Goal: Information Seeking & Learning: Find specific page/section

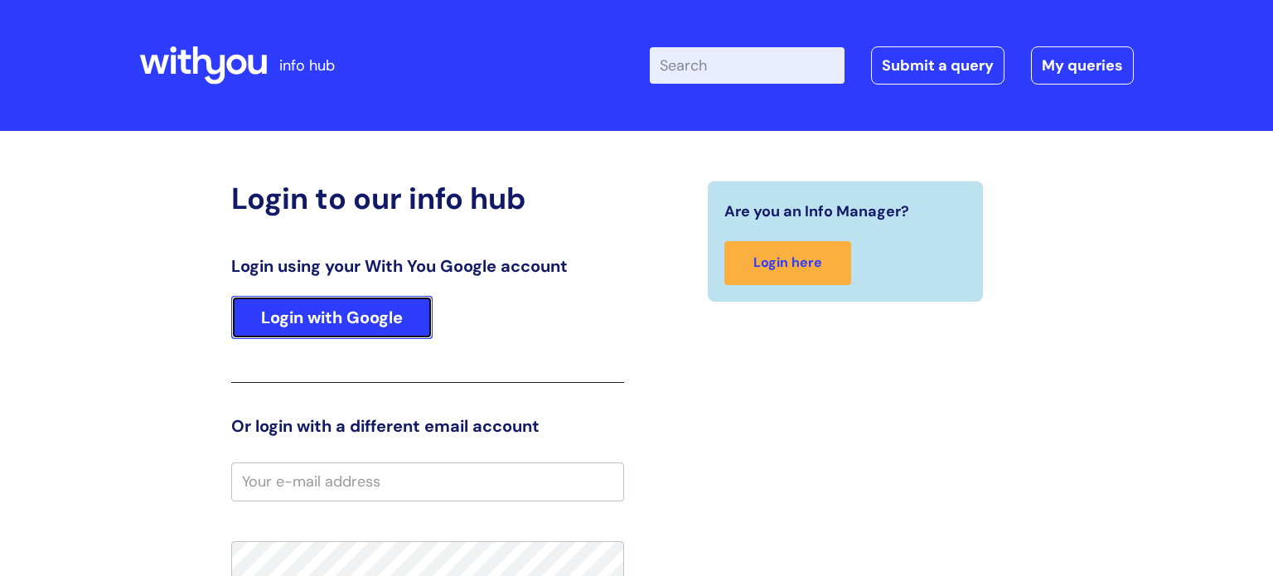
click at [352, 326] on link "Login with Google" at bounding box center [331, 317] width 201 height 43
click at [386, 323] on link "Login with Google" at bounding box center [331, 317] width 201 height 43
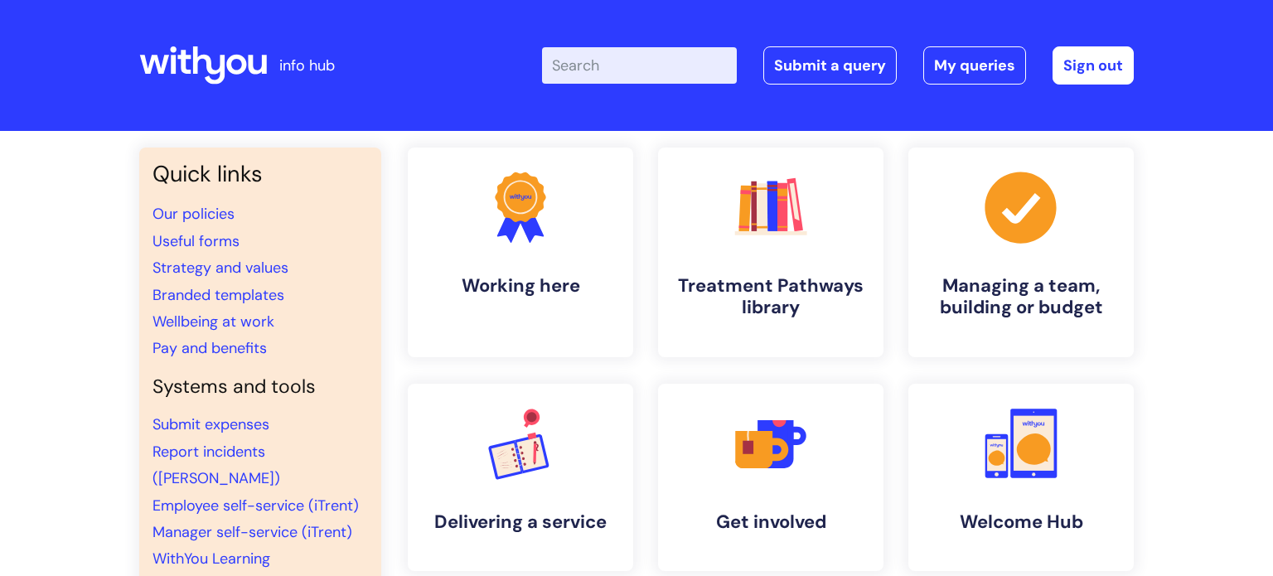
click at [610, 67] on input "Enter your search term here..." at bounding box center [639, 65] width 195 height 36
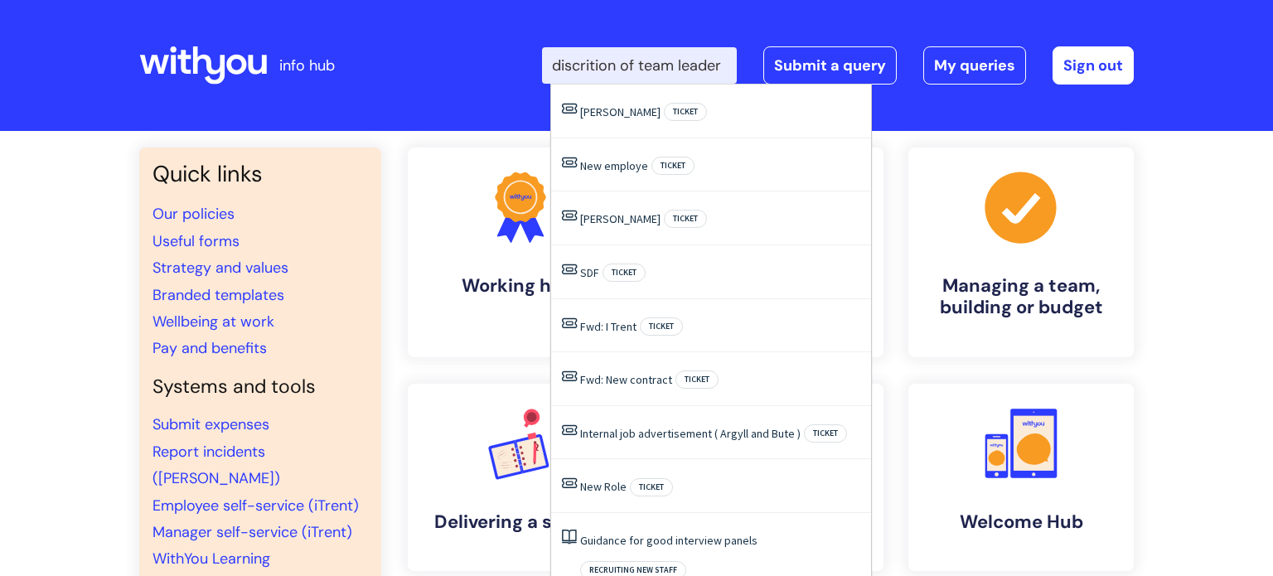
click at [604, 66] on input "discrition of team leader" at bounding box center [639, 65] width 195 height 36
type input "discription of team leader"
click button "Search" at bounding box center [0, 0] width 0 height 0
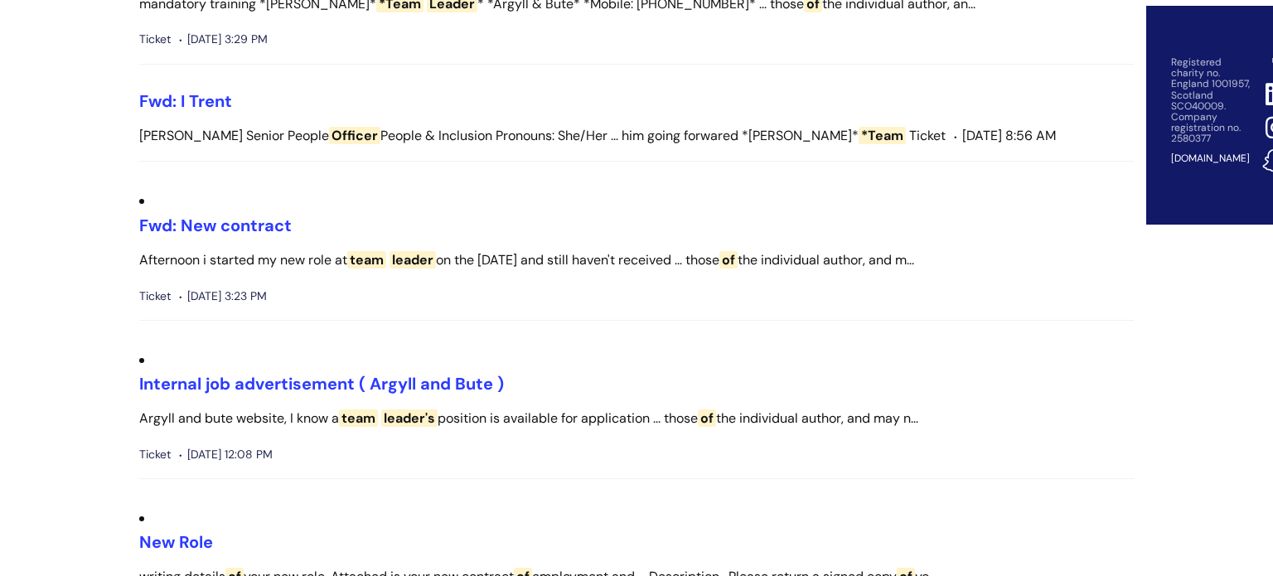
scroll to position [633, 0]
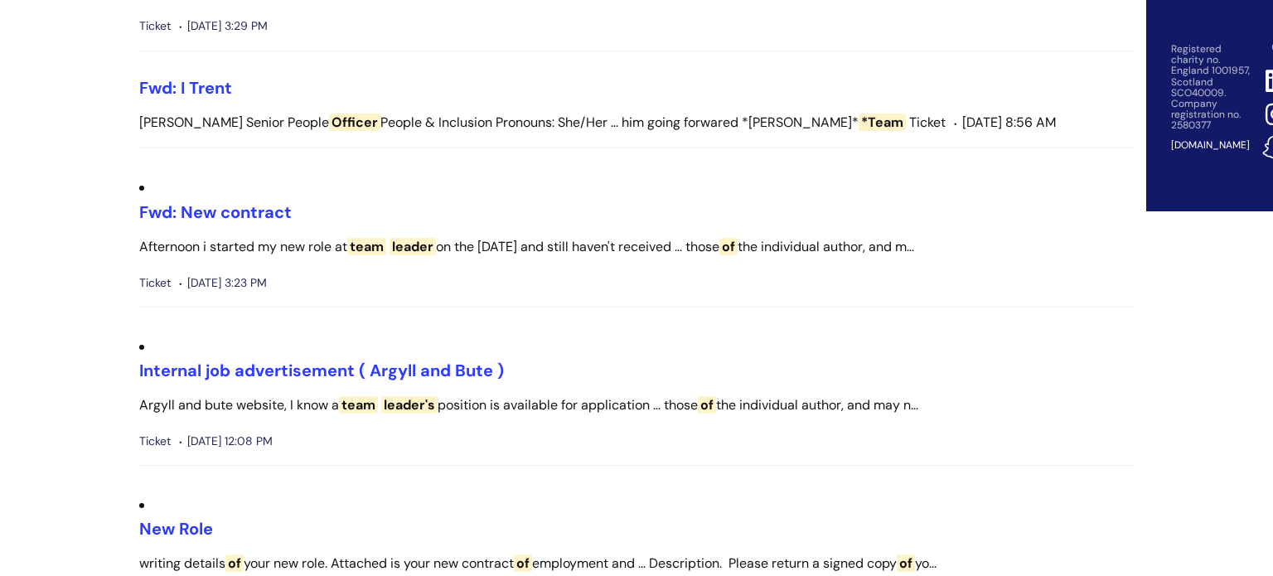
click at [418, 254] on span "leader" at bounding box center [413, 246] width 46 height 17
click at [206, 207] on link "Fwd: New contract" at bounding box center [215, 212] width 153 height 22
click at [207, 208] on link "Fwd: New contract" at bounding box center [215, 212] width 153 height 22
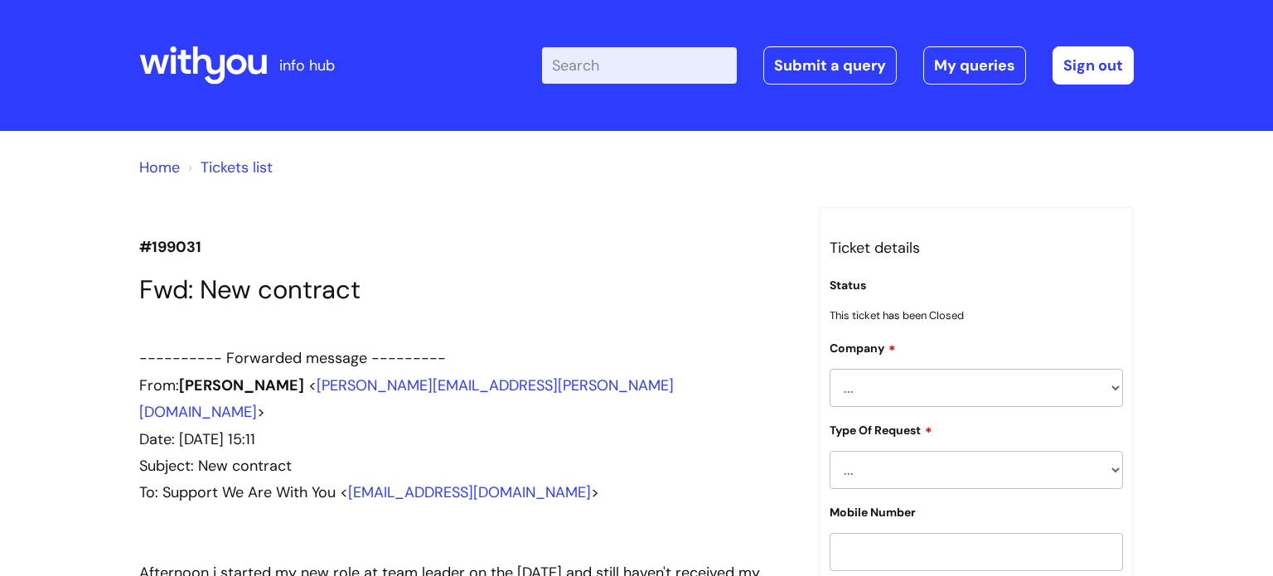
scroll to position [1862, 0]
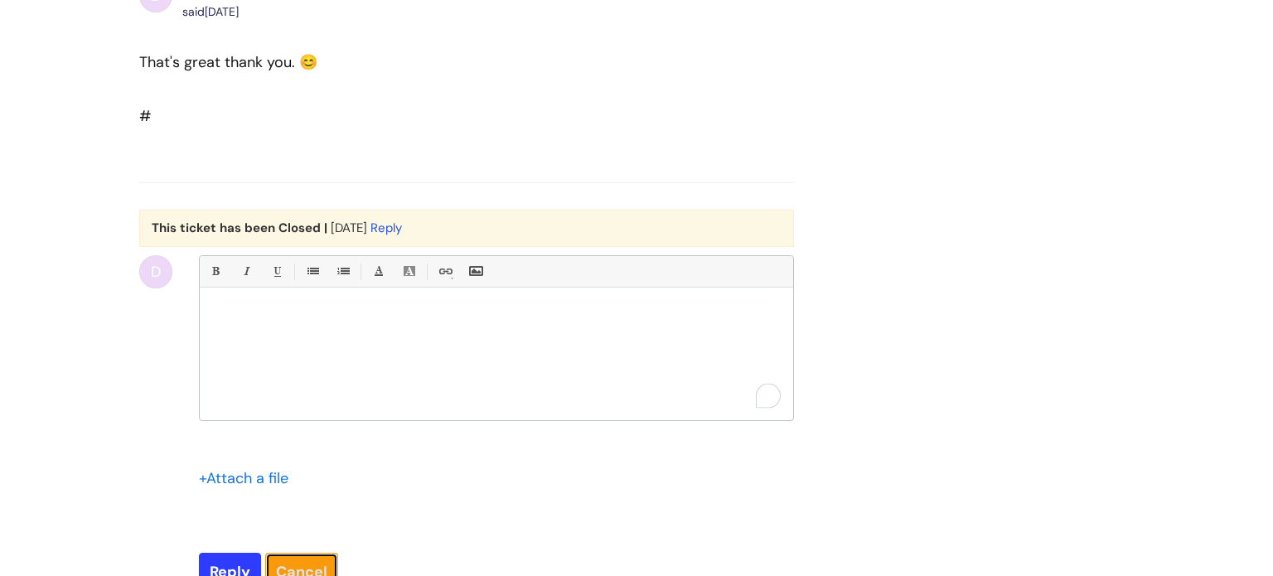
click at [298, 553] on link "Cancel" at bounding box center [301, 572] width 73 height 38
click at [328, 553] on link "Cancel" at bounding box center [301, 572] width 73 height 38
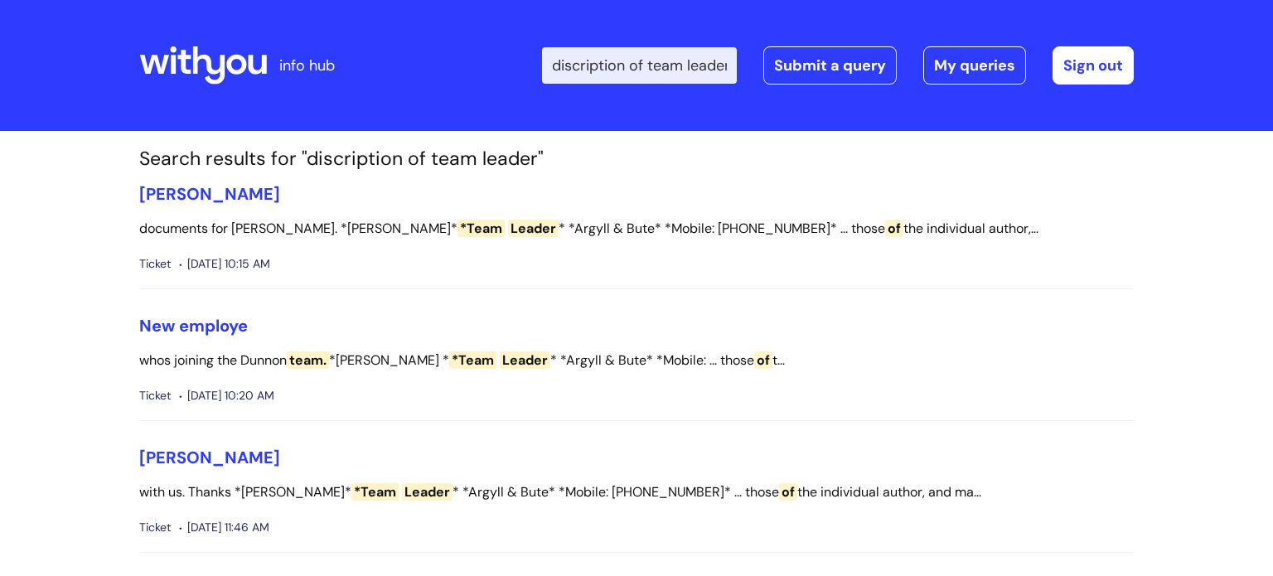
click at [632, 70] on input "discription of team leader" at bounding box center [639, 65] width 195 height 36
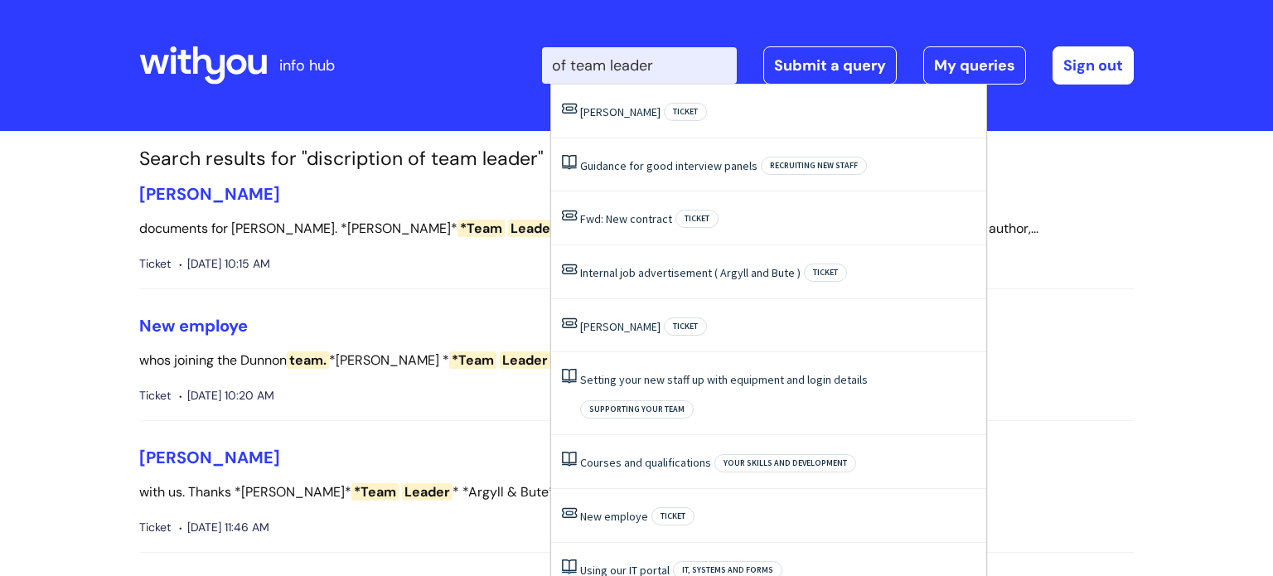
click at [581, 61] on input "of team leader" at bounding box center [639, 65] width 195 height 36
type input "team leader"
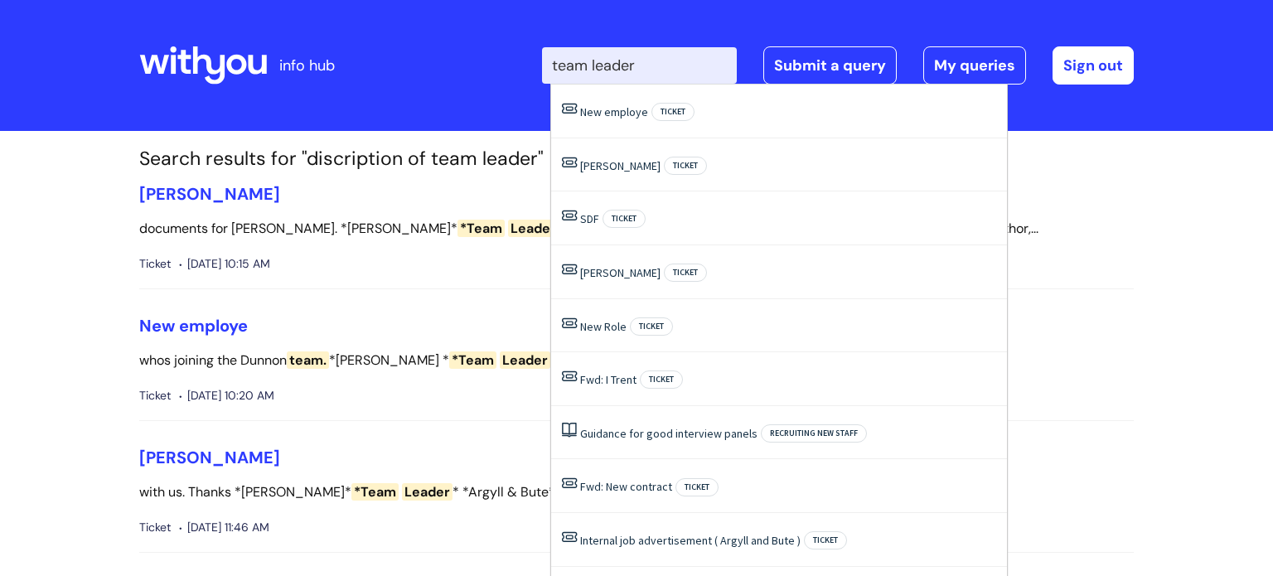
click at [678, 66] on input "team leader" at bounding box center [639, 65] width 195 height 36
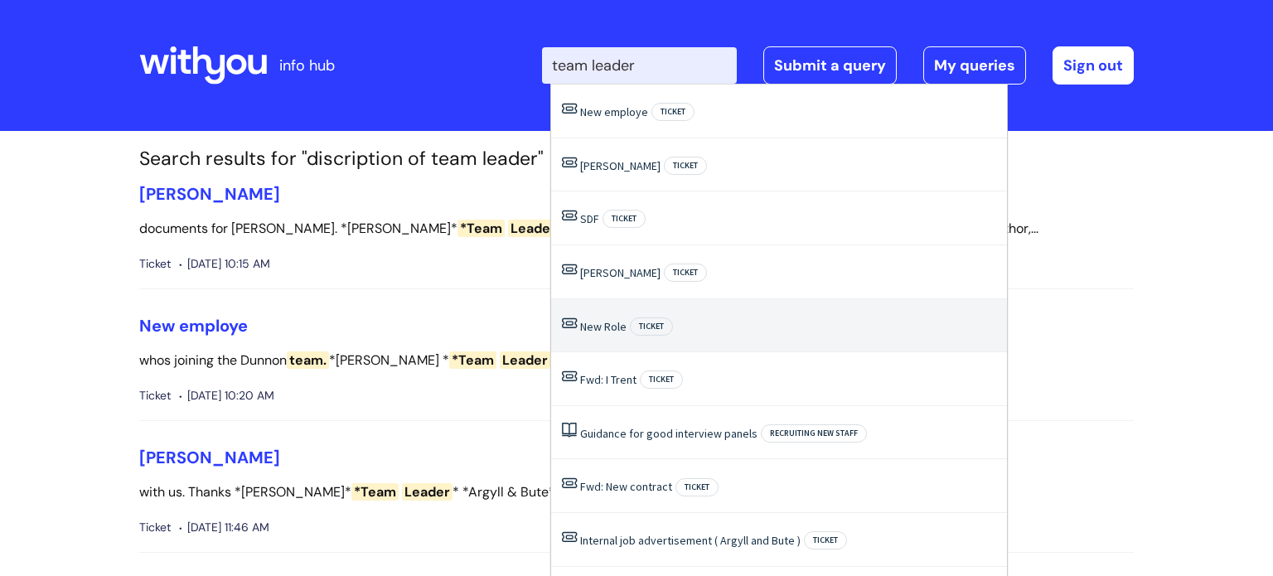
click at [599, 324] on link "New Role" at bounding box center [603, 326] width 46 height 15
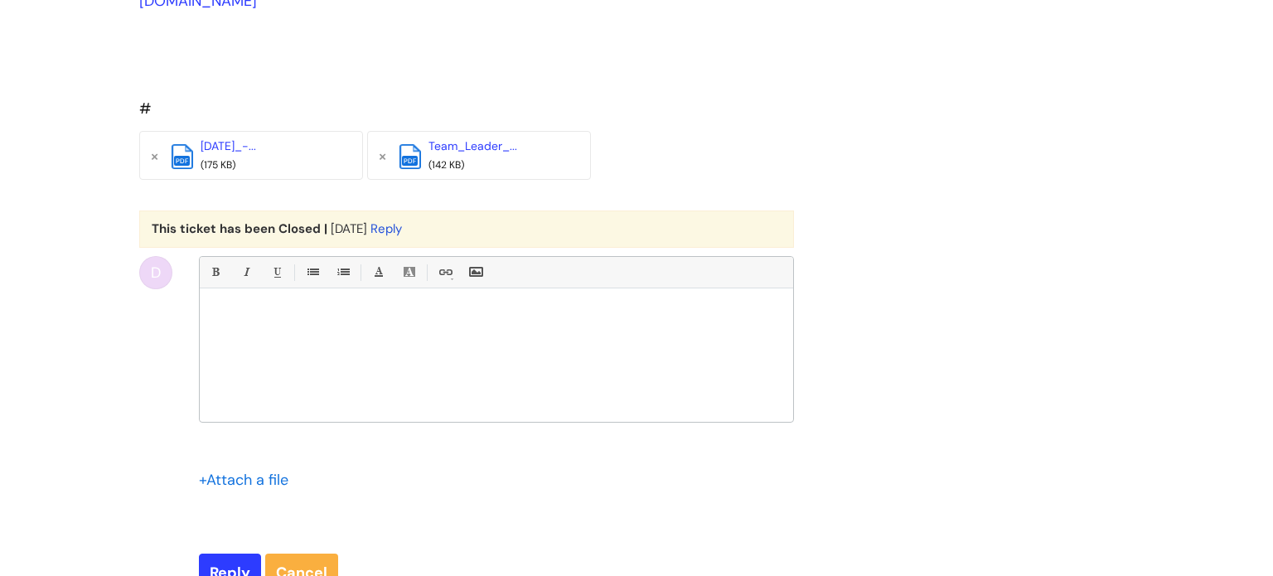
scroll to position [975, 0]
click at [188, 156] on span "pdf" at bounding box center [182, 161] width 16 height 10
click at [189, 148] on div "pdf" at bounding box center [182, 153] width 21 height 11
click at [190, 148] on div "pdf" at bounding box center [182, 153] width 21 height 11
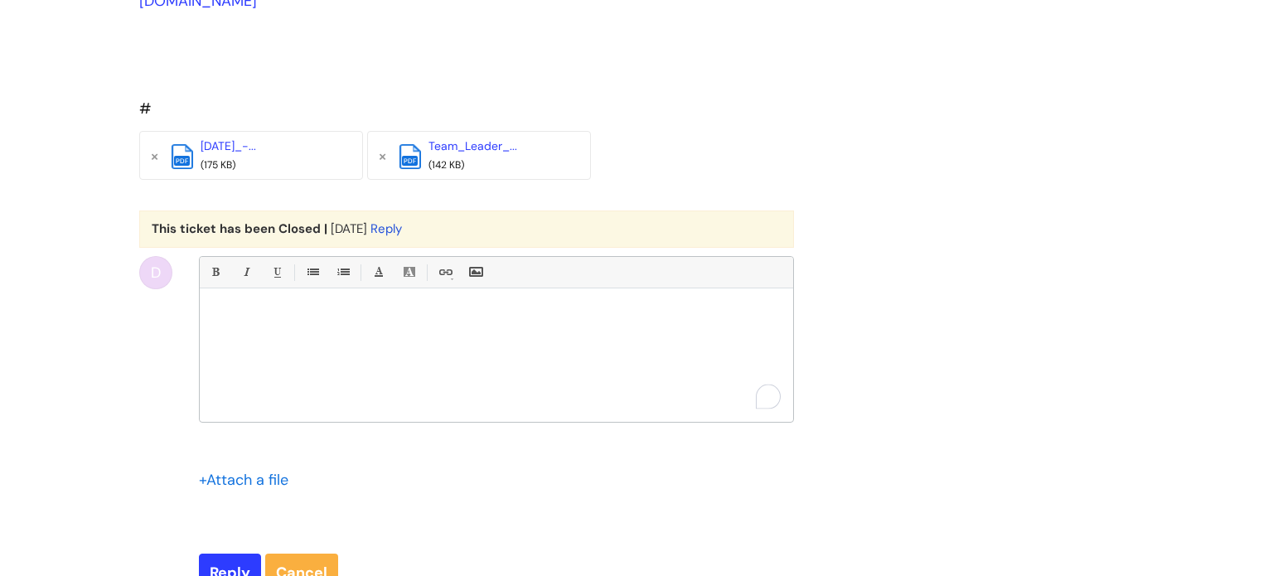
click at [190, 148] on div "pdf" at bounding box center [182, 153] width 21 height 11
click at [426, 131] on div "pdf Team_Leader_... (142 KB)" at bounding box center [479, 155] width 224 height 49
click at [415, 148] on div "pdf" at bounding box center [410, 153] width 21 height 11
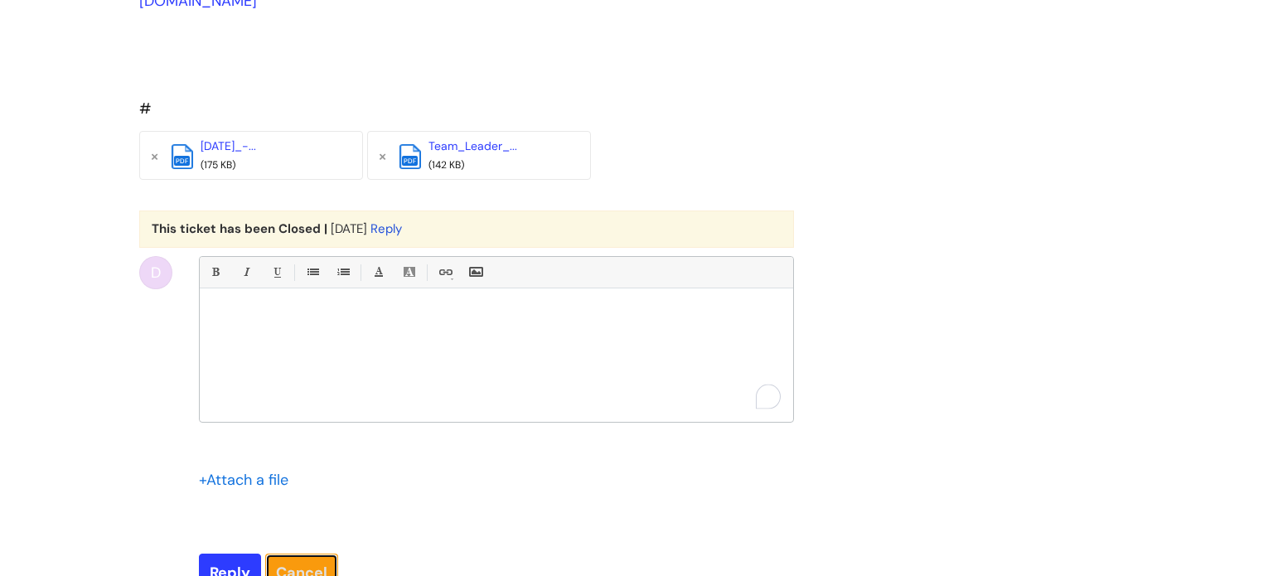
click at [279, 554] on link "Cancel" at bounding box center [301, 573] width 73 height 38
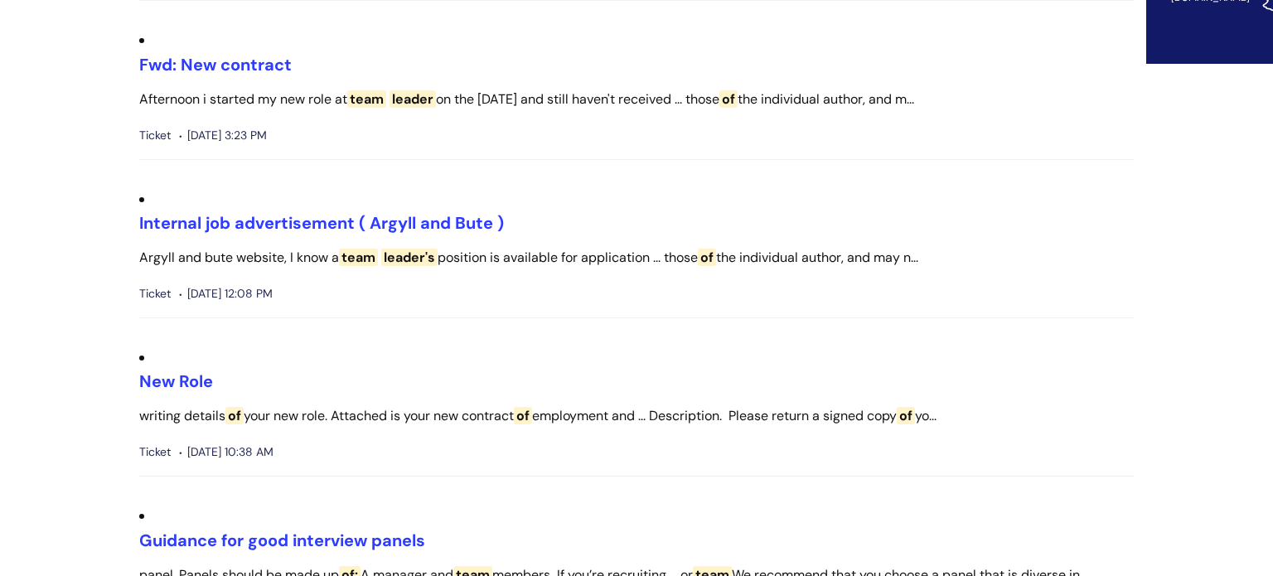
scroll to position [782, 0]
click at [236, 216] on link "Internal job advertisement ( Argyll and Bute )" at bounding box center [321, 222] width 365 height 22
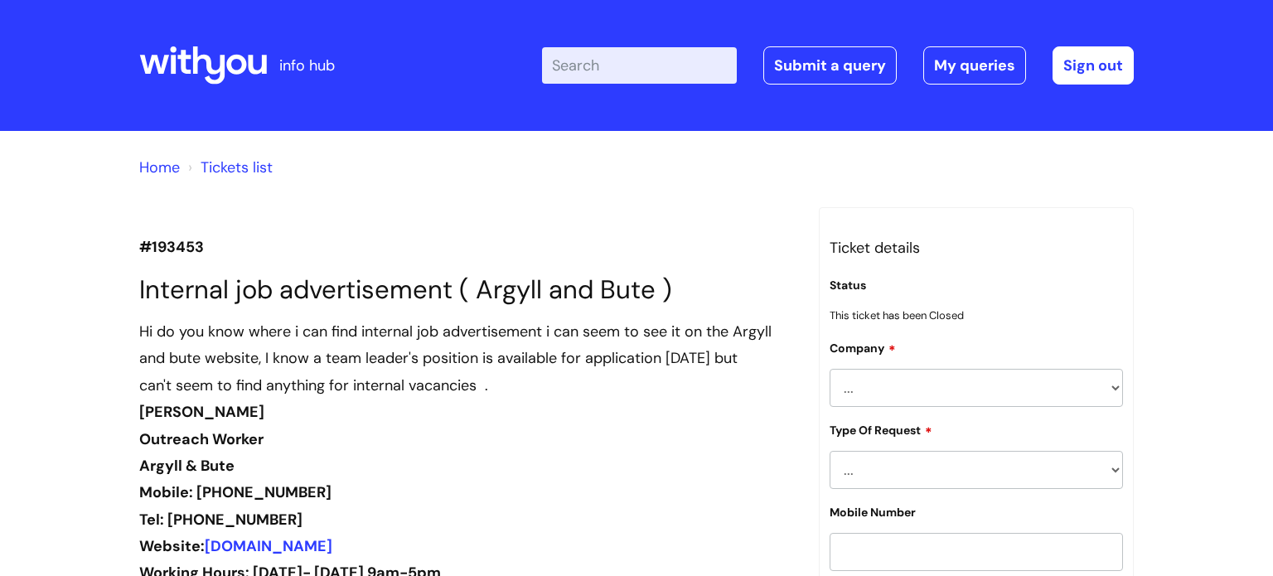
scroll to position [1718, 0]
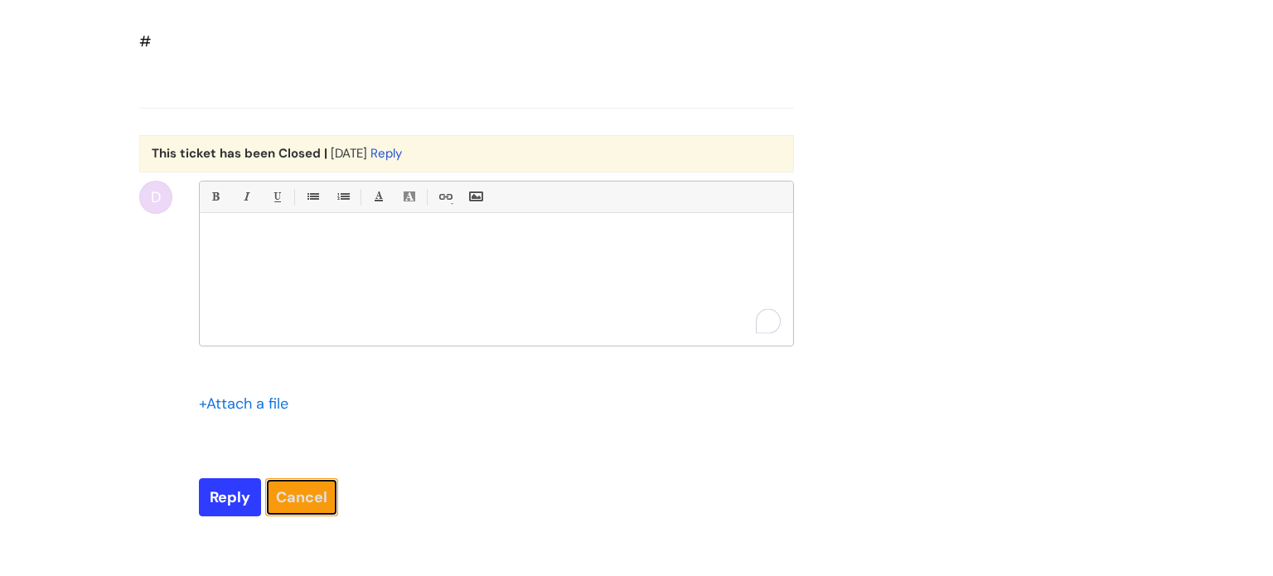
click at [327, 517] on link "Cancel" at bounding box center [301, 497] width 73 height 38
click at [322, 517] on link "Cancel" at bounding box center [301, 497] width 73 height 38
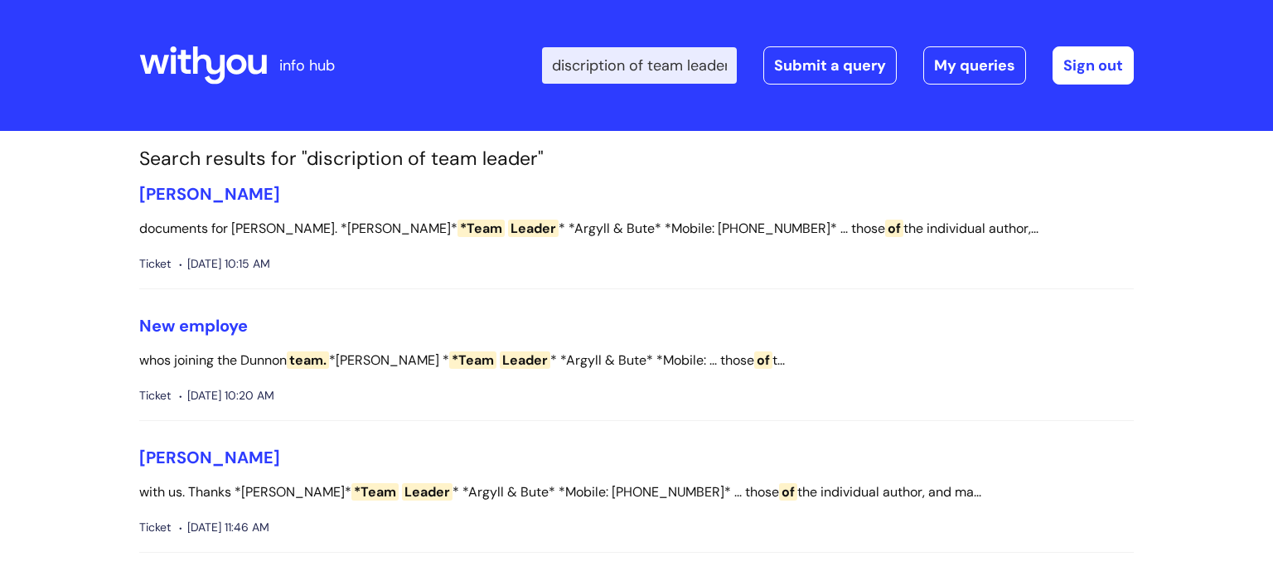
click at [632, 65] on input "discription of team leader" at bounding box center [639, 65] width 195 height 36
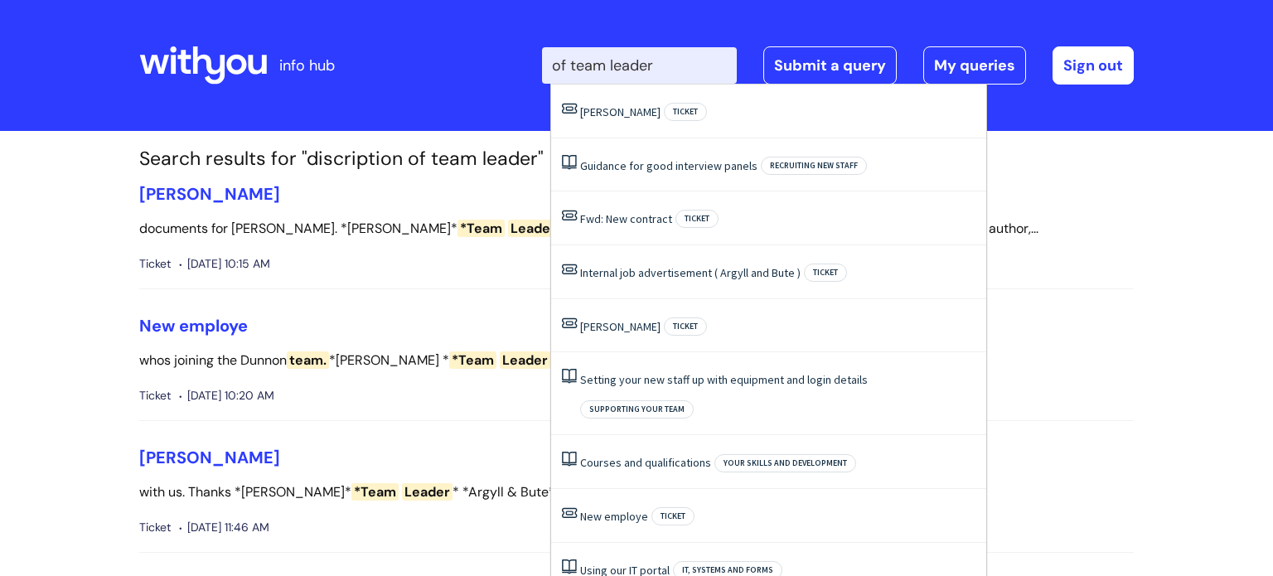
click at [578, 64] on input "of team leader" at bounding box center [639, 65] width 195 height 36
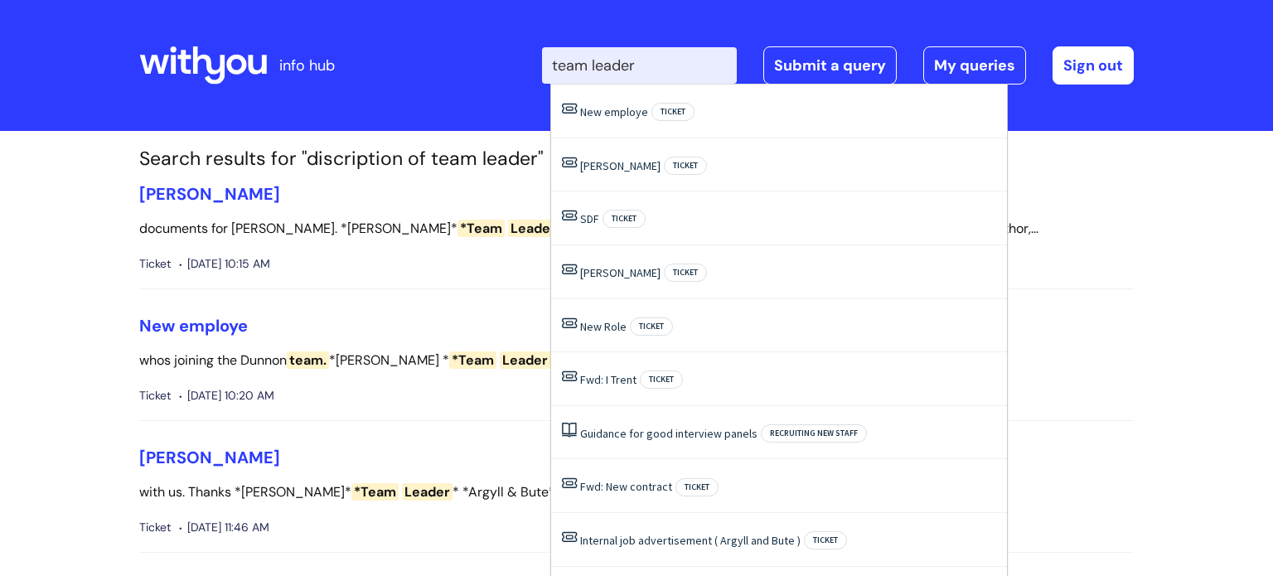
click at [663, 64] on input "team leader" at bounding box center [639, 65] width 195 height 36
click at [665, 57] on input "team leader" at bounding box center [639, 65] width 195 height 36
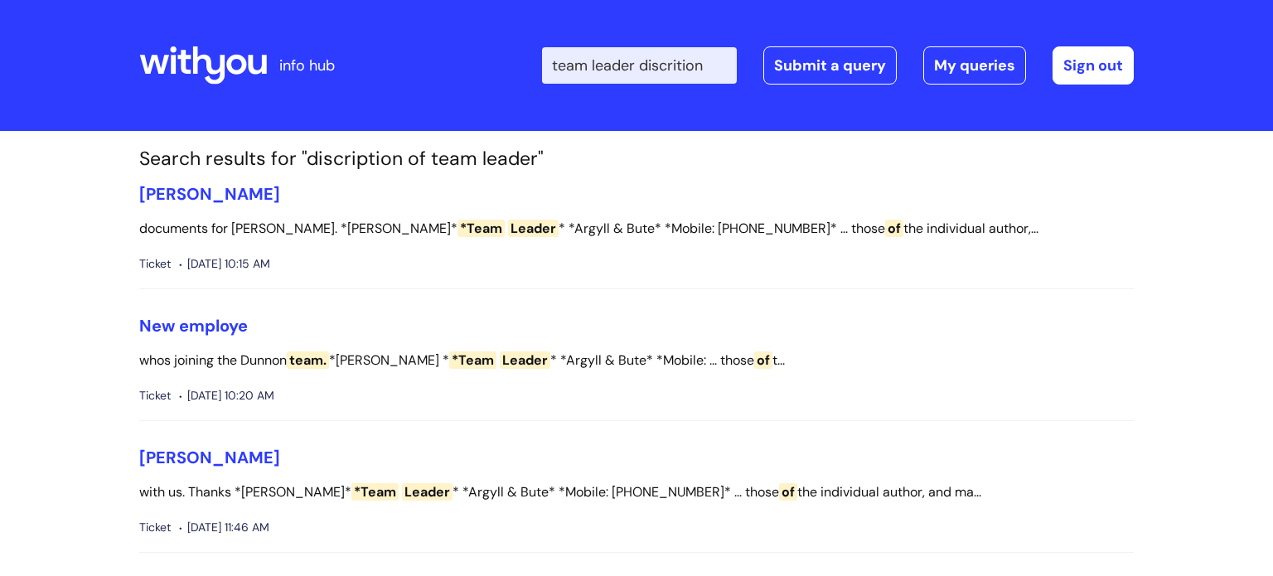
type input "team leader discrition"
click button "Search" at bounding box center [0, 0] width 0 height 0
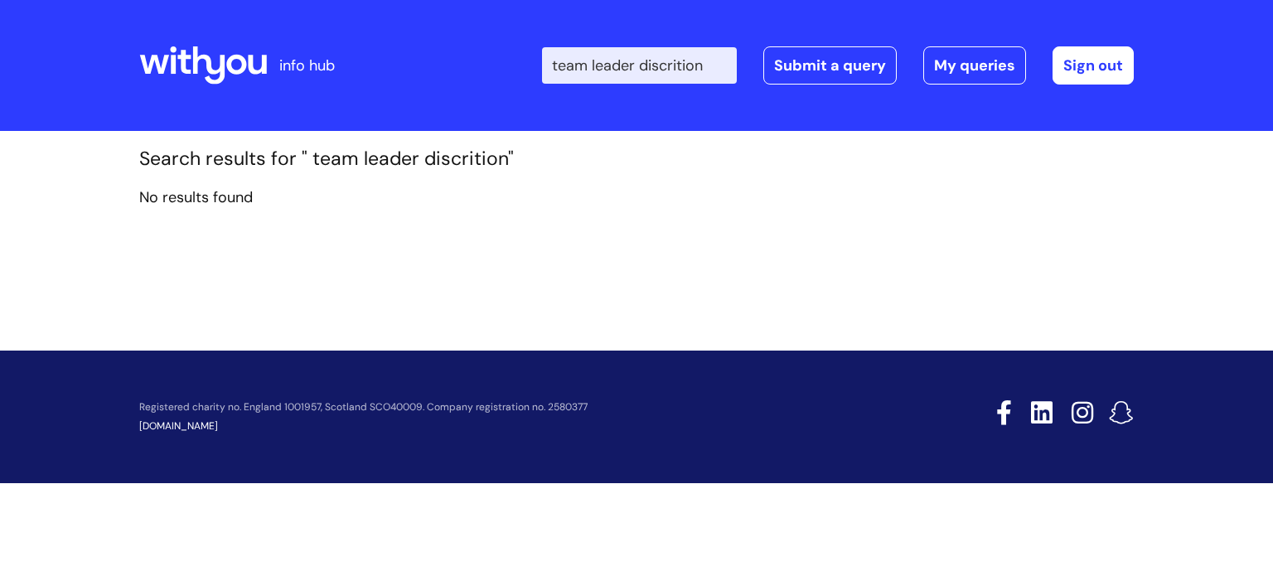
click at [680, 65] on input "team leader discrition" at bounding box center [639, 65] width 195 height 36
type input "team leader disprition"
click button "Search" at bounding box center [0, 0] width 0 height 0
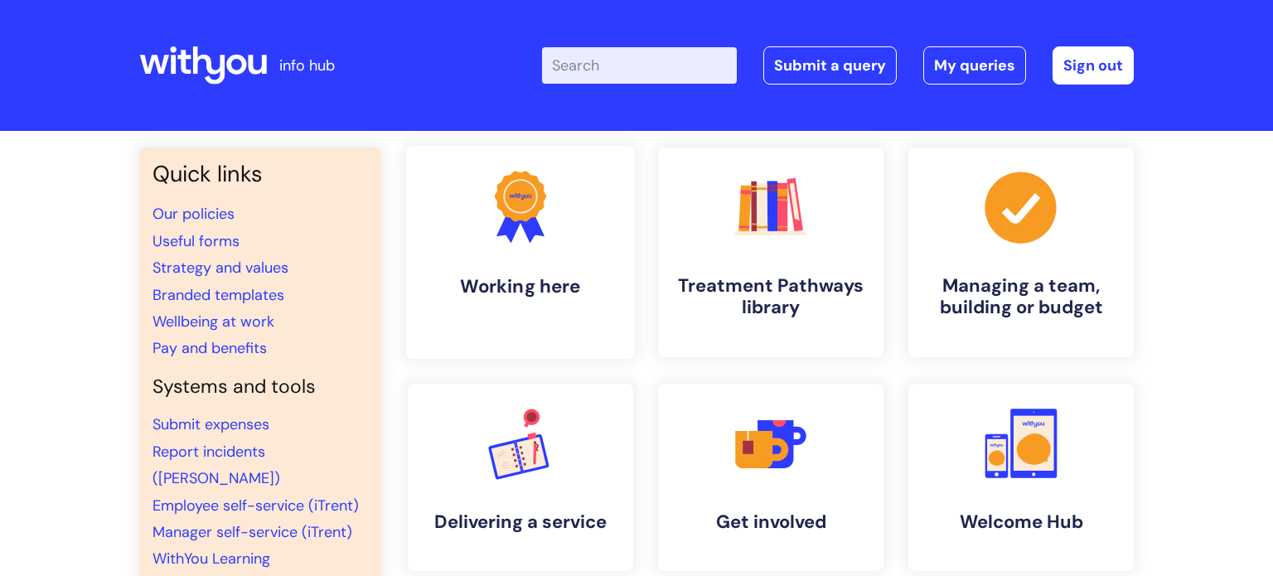
click at [503, 287] on h4 "Working here" at bounding box center [521, 286] width 202 height 22
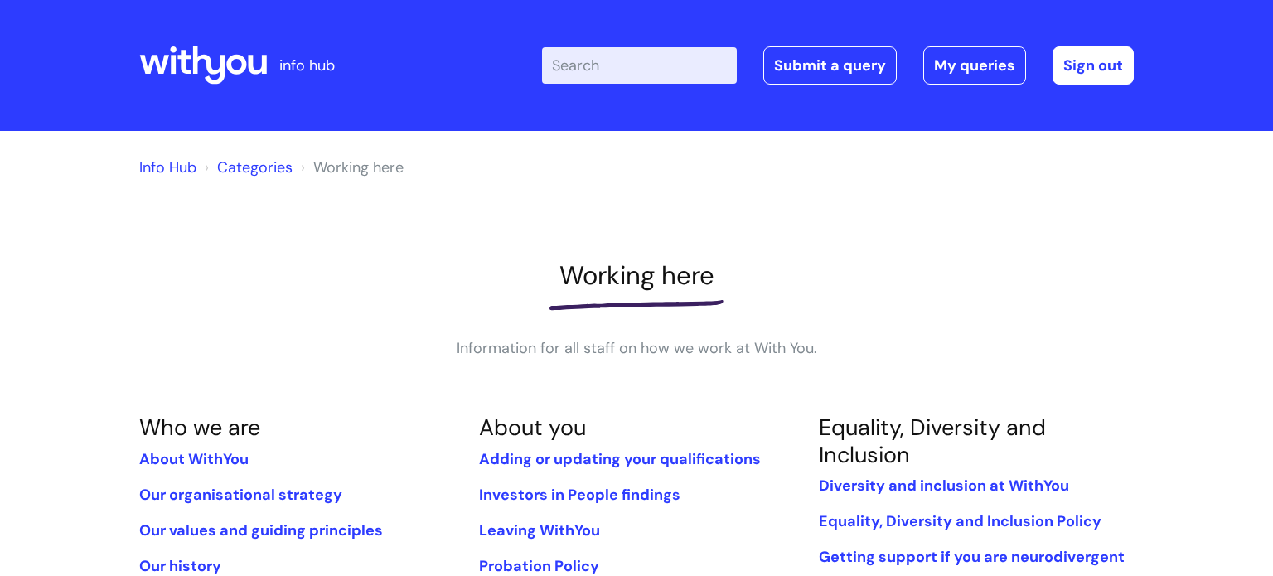
click at [594, 58] on input "Enter your search term here..." at bounding box center [639, 65] width 195 height 36
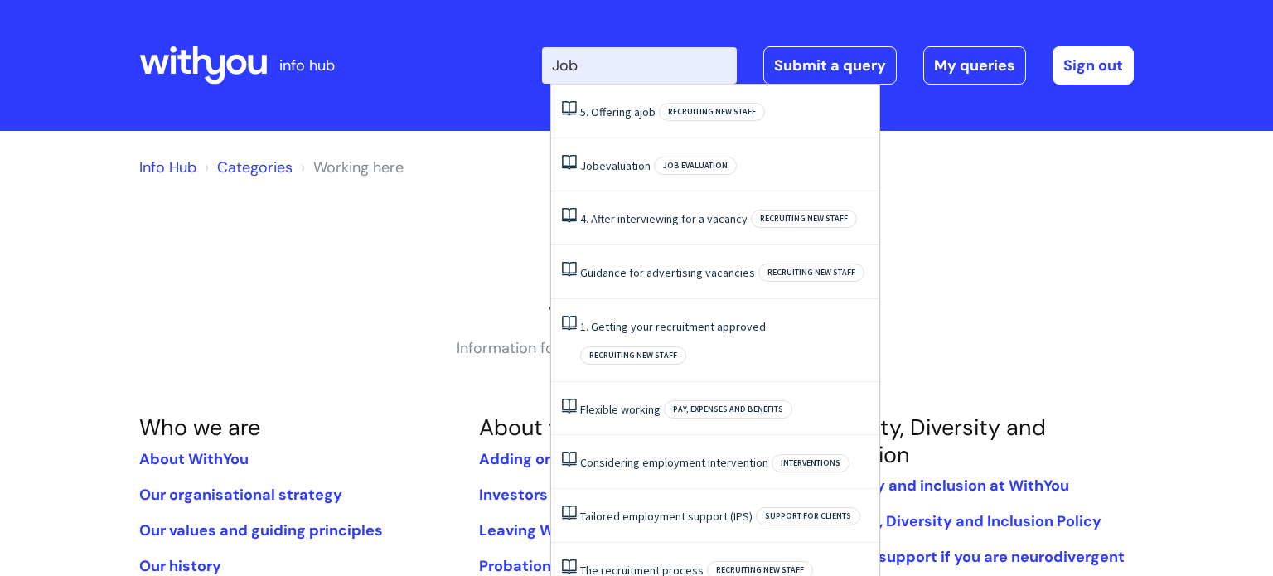
type input "Job"
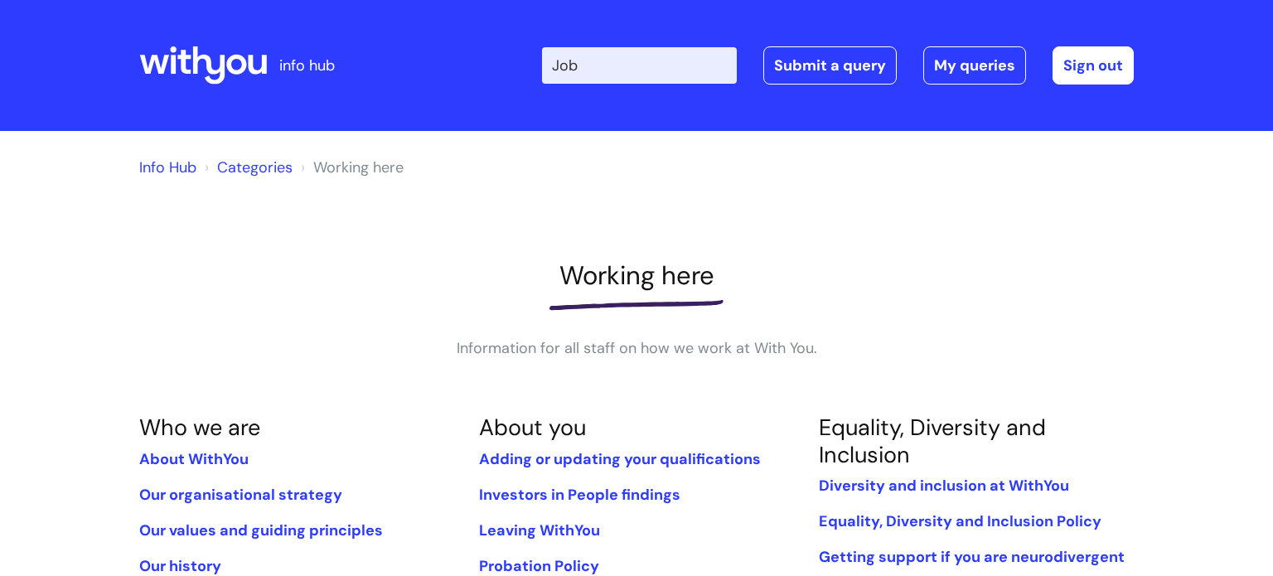
click at [366, 175] on li "Working here" at bounding box center [350, 167] width 107 height 27
click at [358, 165] on li "Working here" at bounding box center [350, 167] width 107 height 27
click at [266, 167] on link "Categories" at bounding box center [254, 168] width 75 height 20
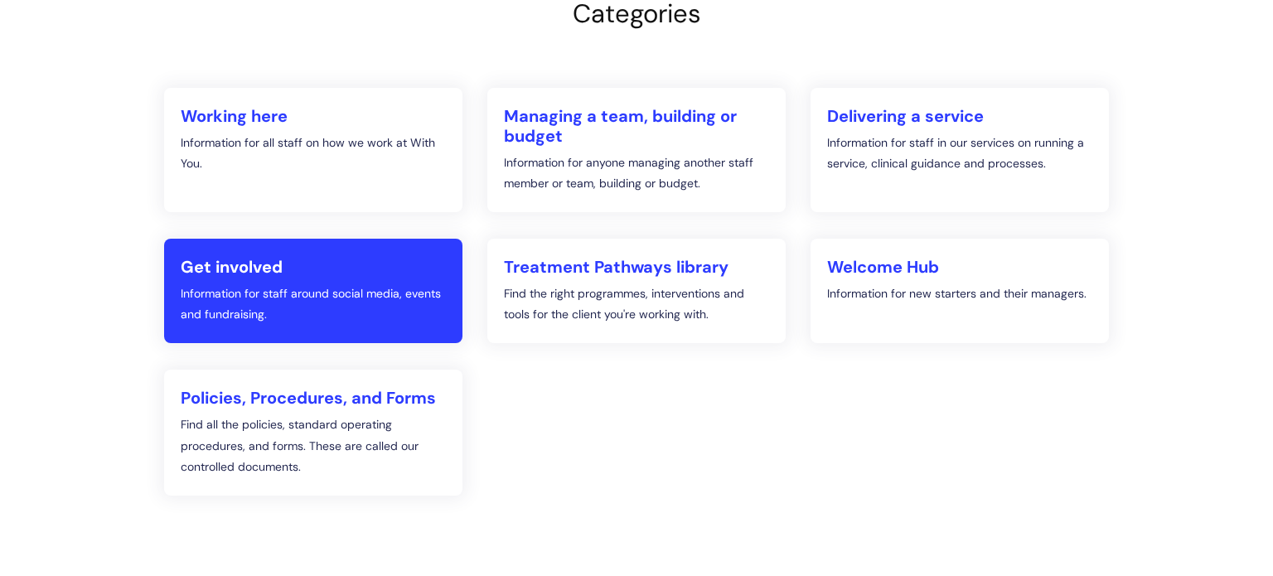
scroll to position [209, 0]
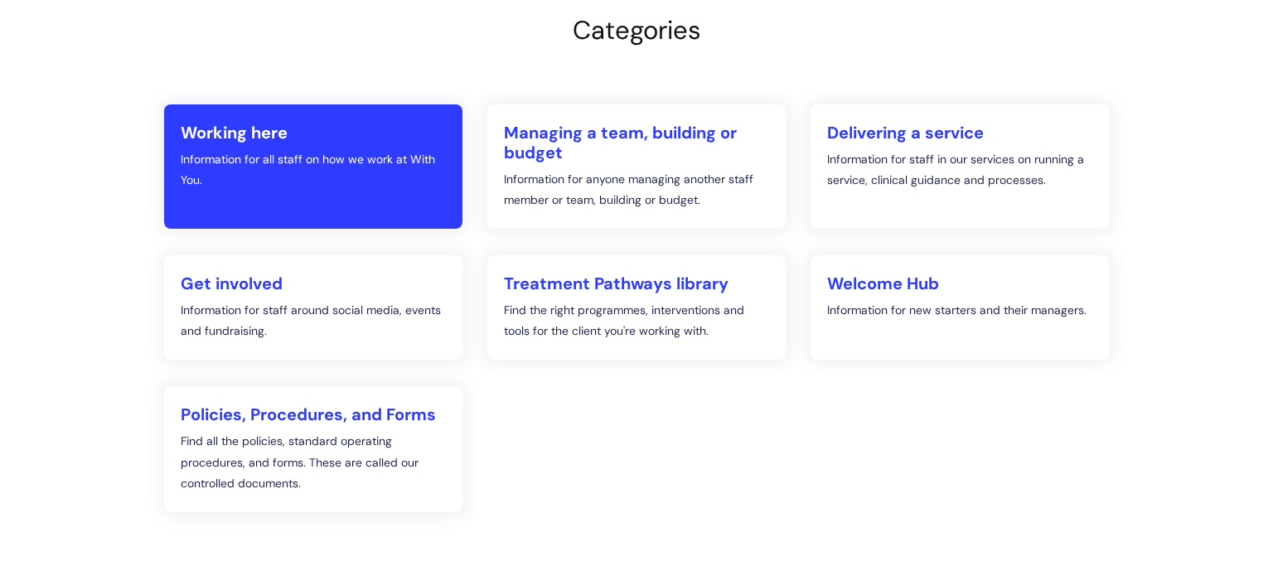
click at [266, 147] on link "Working here Information for all staff on how we work at With You." at bounding box center [313, 166] width 298 height 124
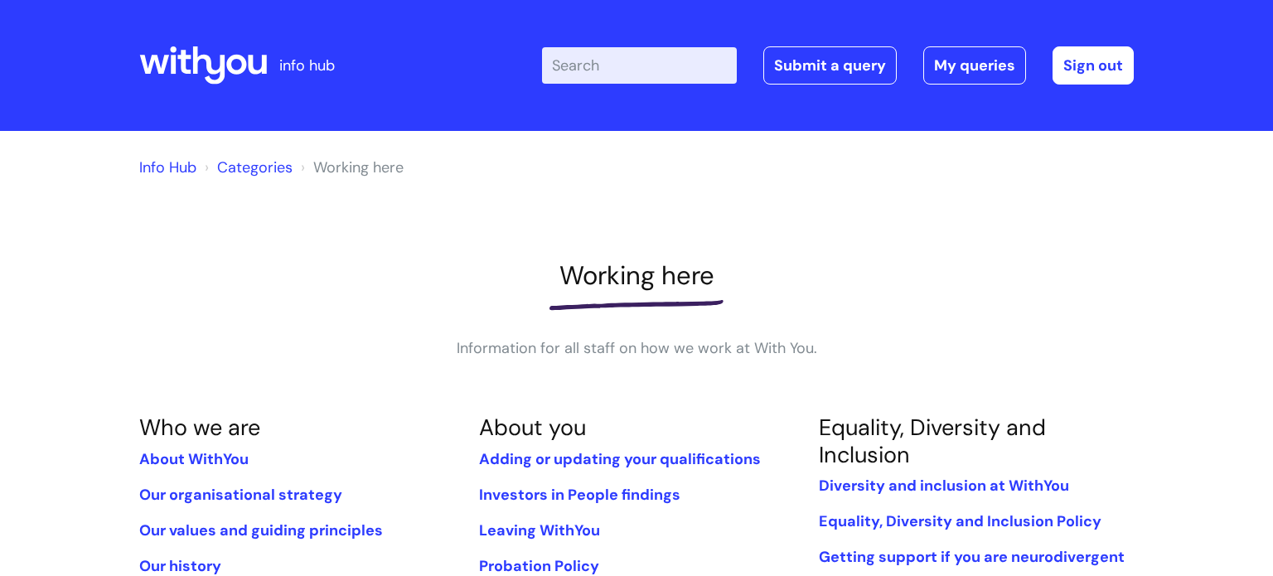
click at [613, 74] on input "Enter your search term here..." at bounding box center [639, 65] width 195 height 36
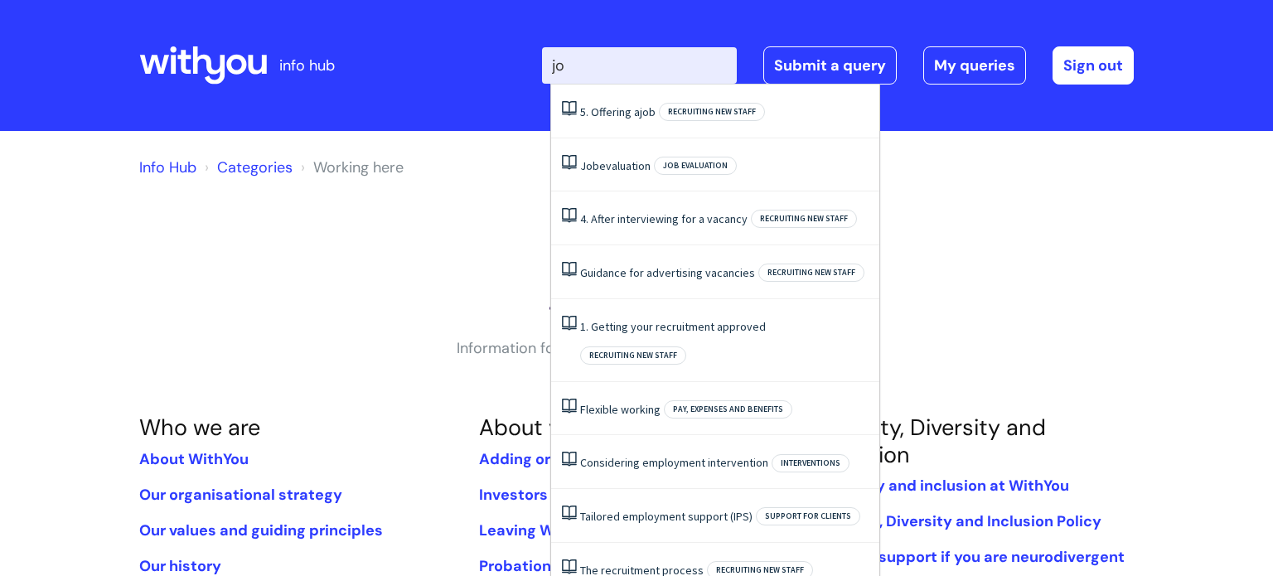
type input "j"
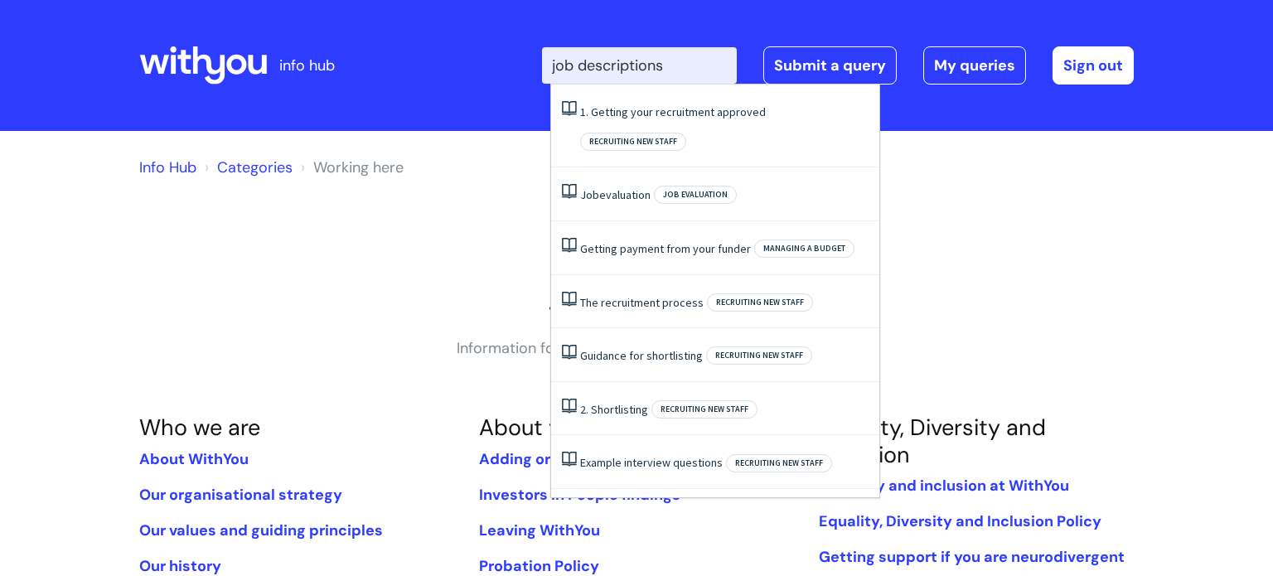
type input "job descriptions"
click button "Search" at bounding box center [0, 0] width 0 height 0
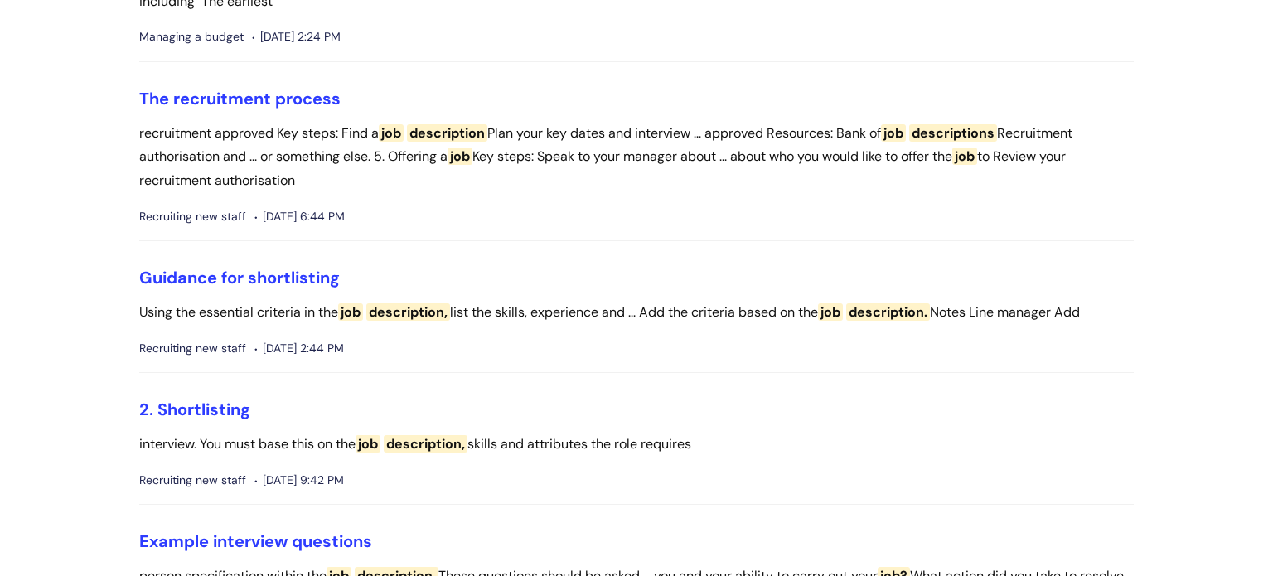
scroll to position [604, 0]
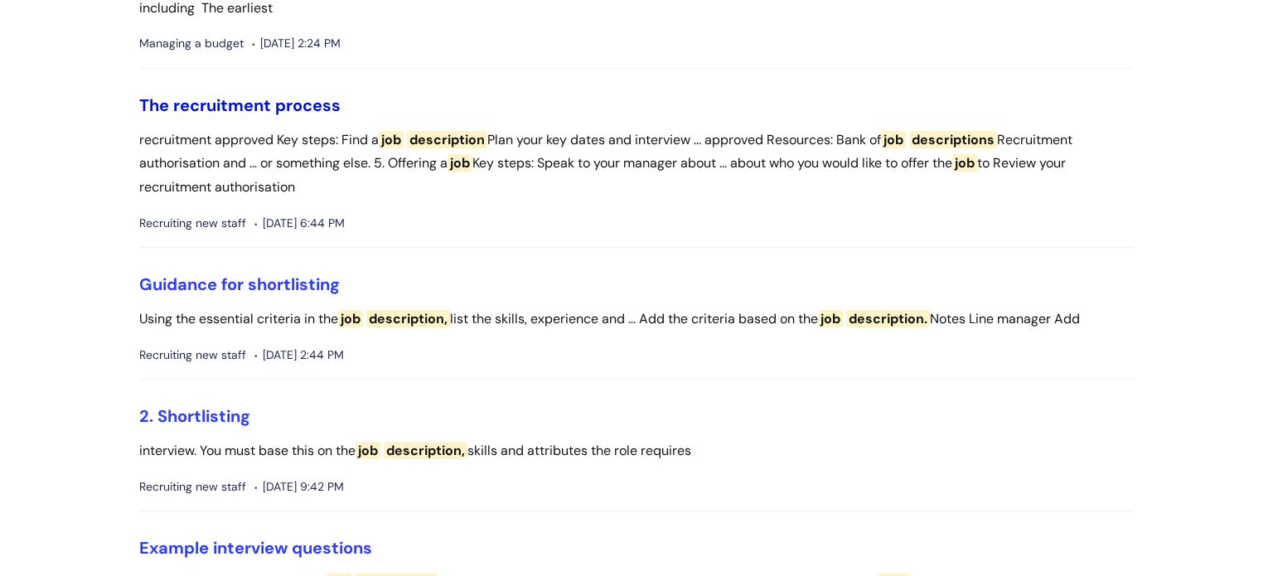
click at [211, 116] on link "The recruitment process" at bounding box center [239, 106] width 201 height 22
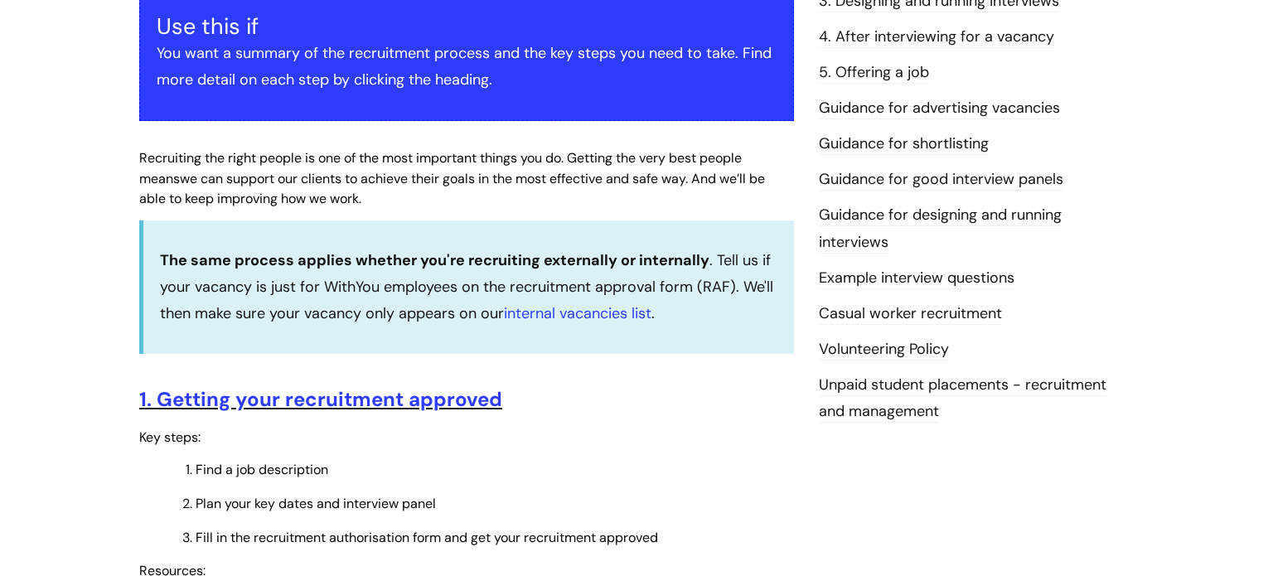
scroll to position [338, 0]
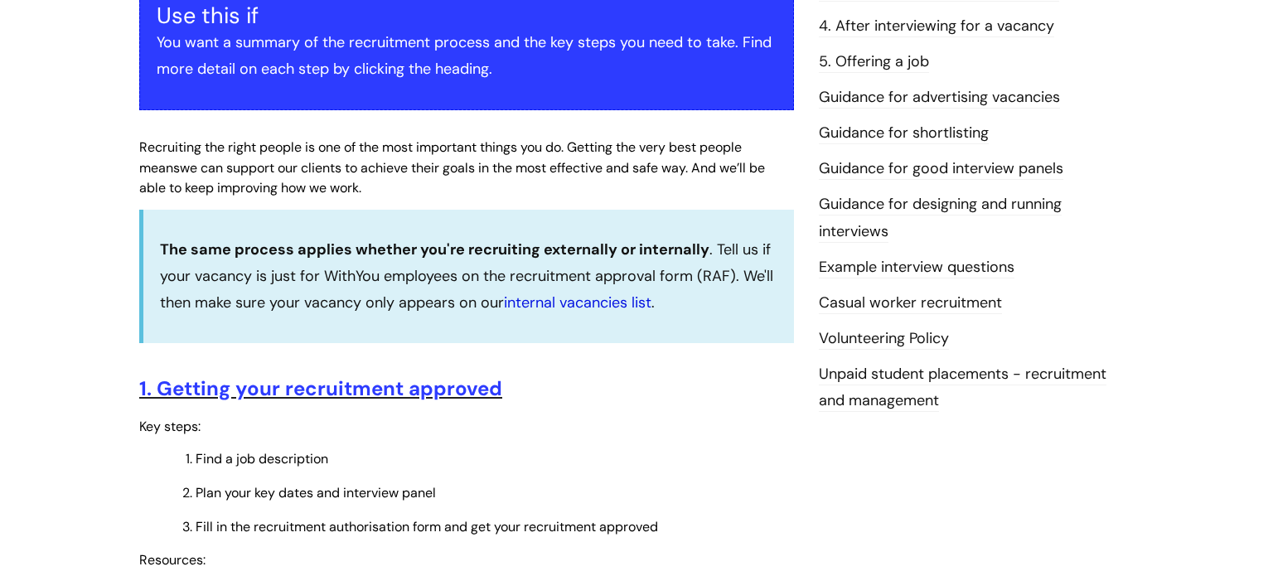
click at [573, 304] on link "internal vacancies list" at bounding box center [578, 303] width 148 height 20
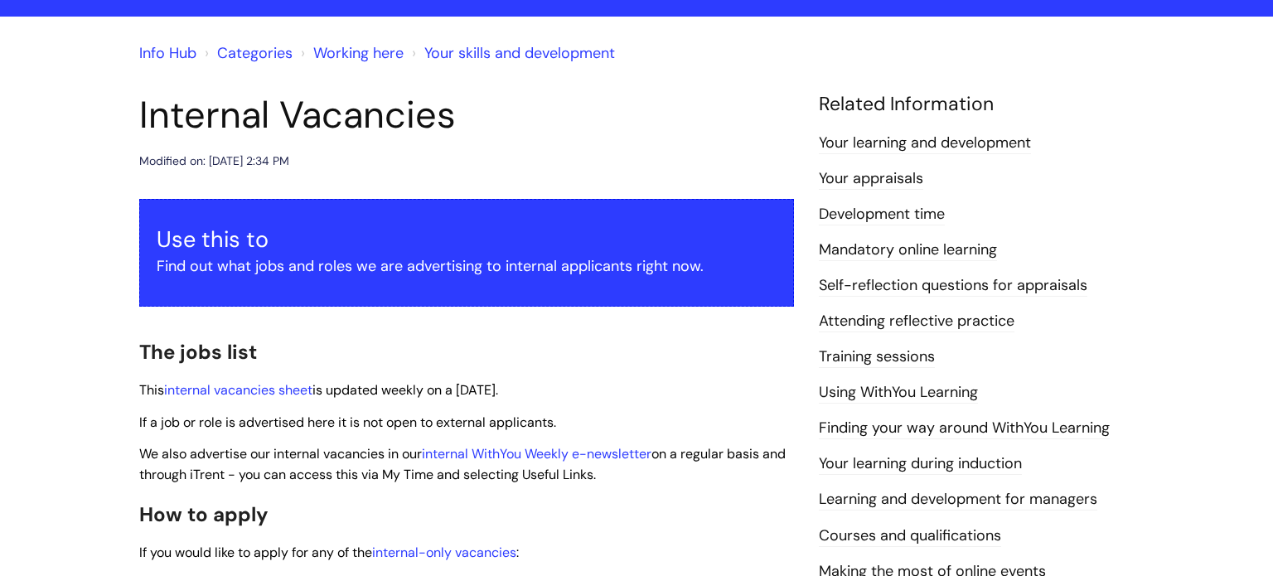
scroll to position [119, 0]
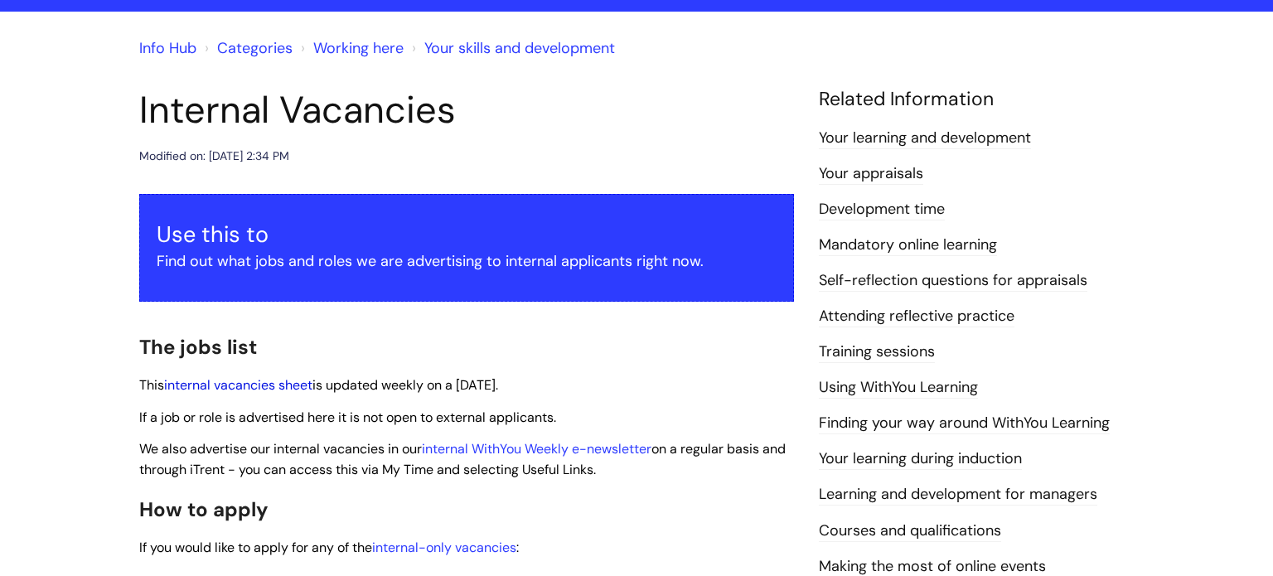
click at [254, 384] on link "internal vacancies sheet" at bounding box center [238, 384] width 148 height 17
